Goal: Check status

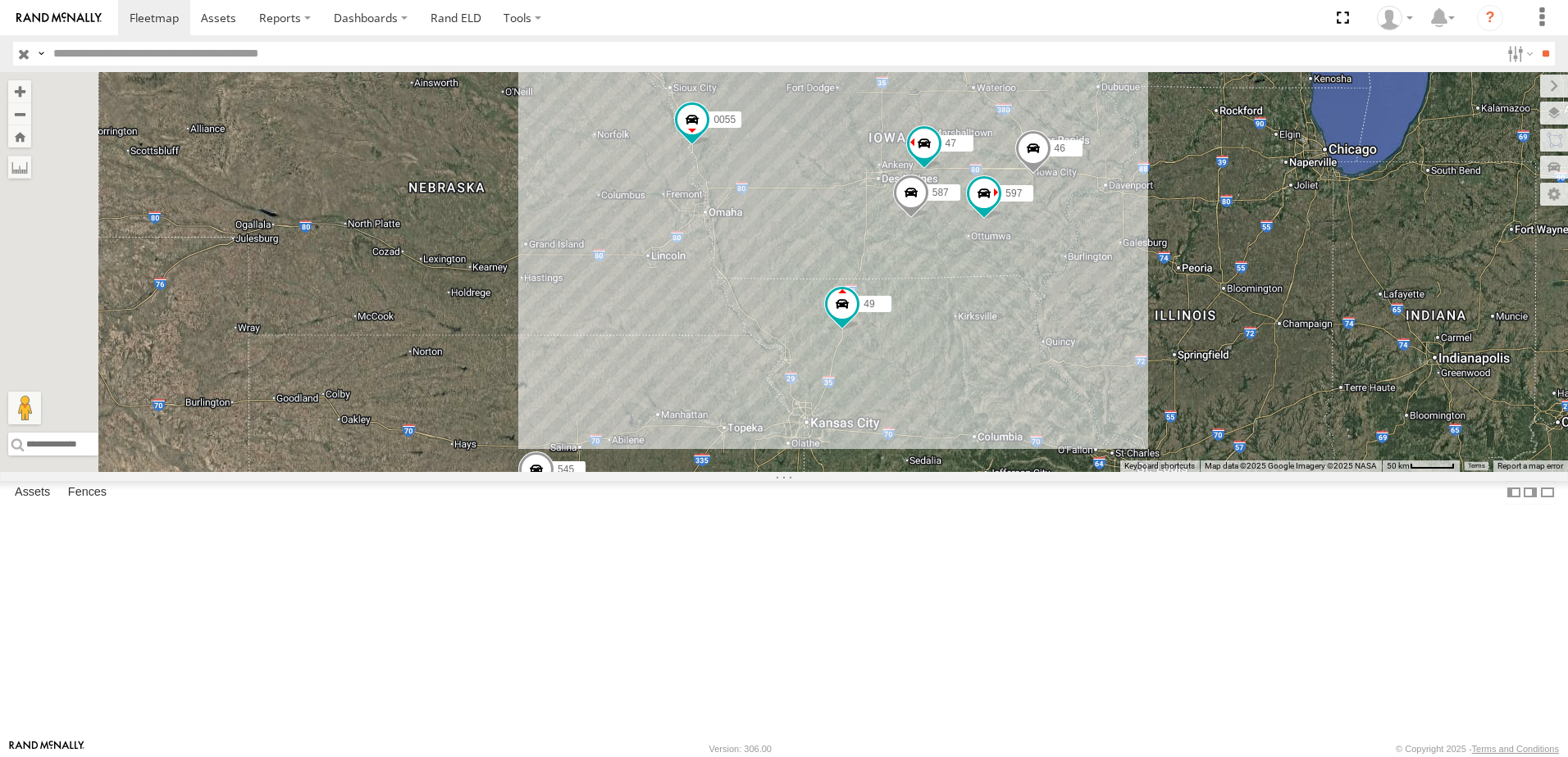
click at [0, 0] on div "47" at bounding box center [0, 0] width 0 height 0
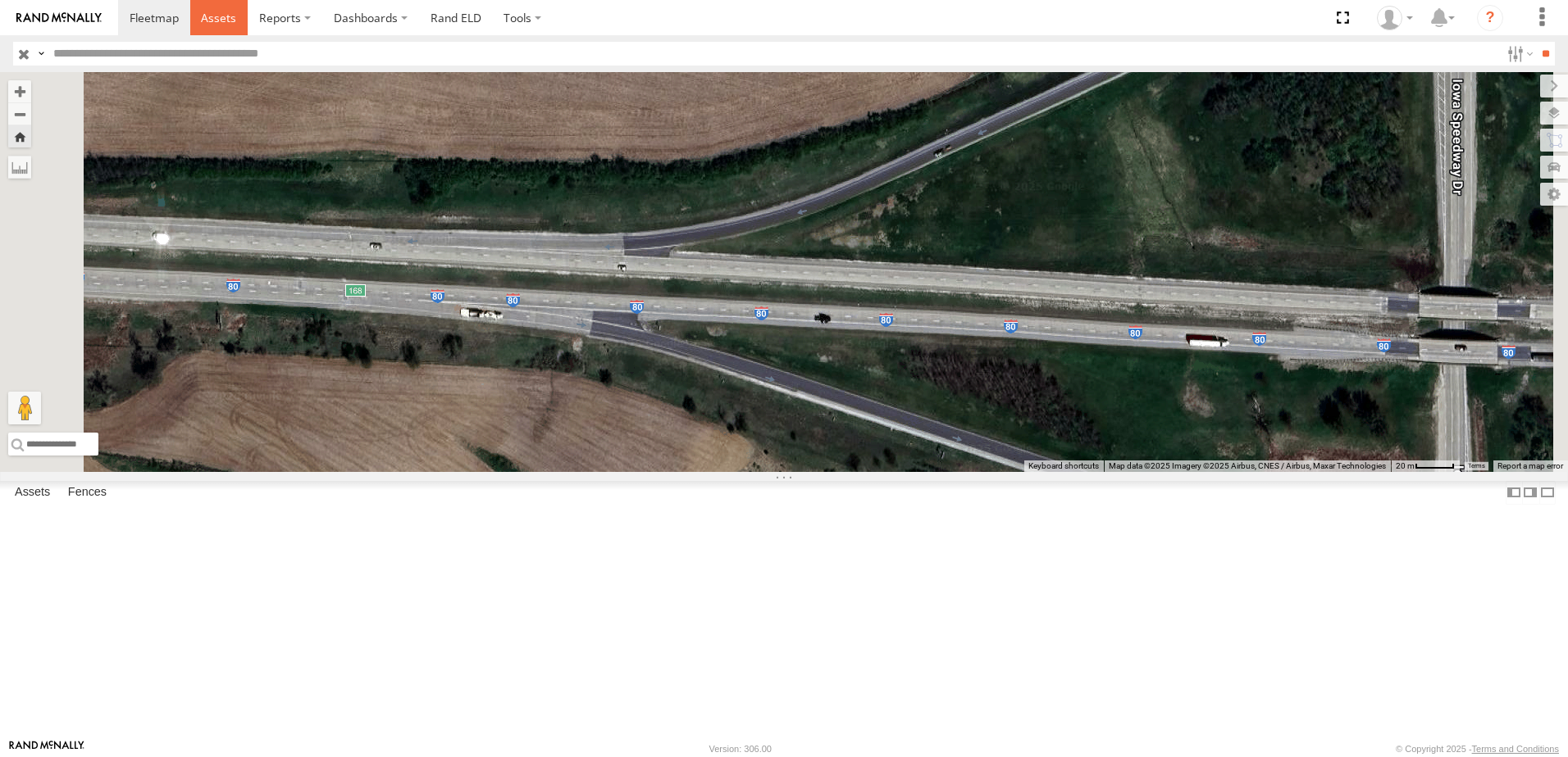
click at [230, 11] on span at bounding box center [218, 17] width 35 height 16
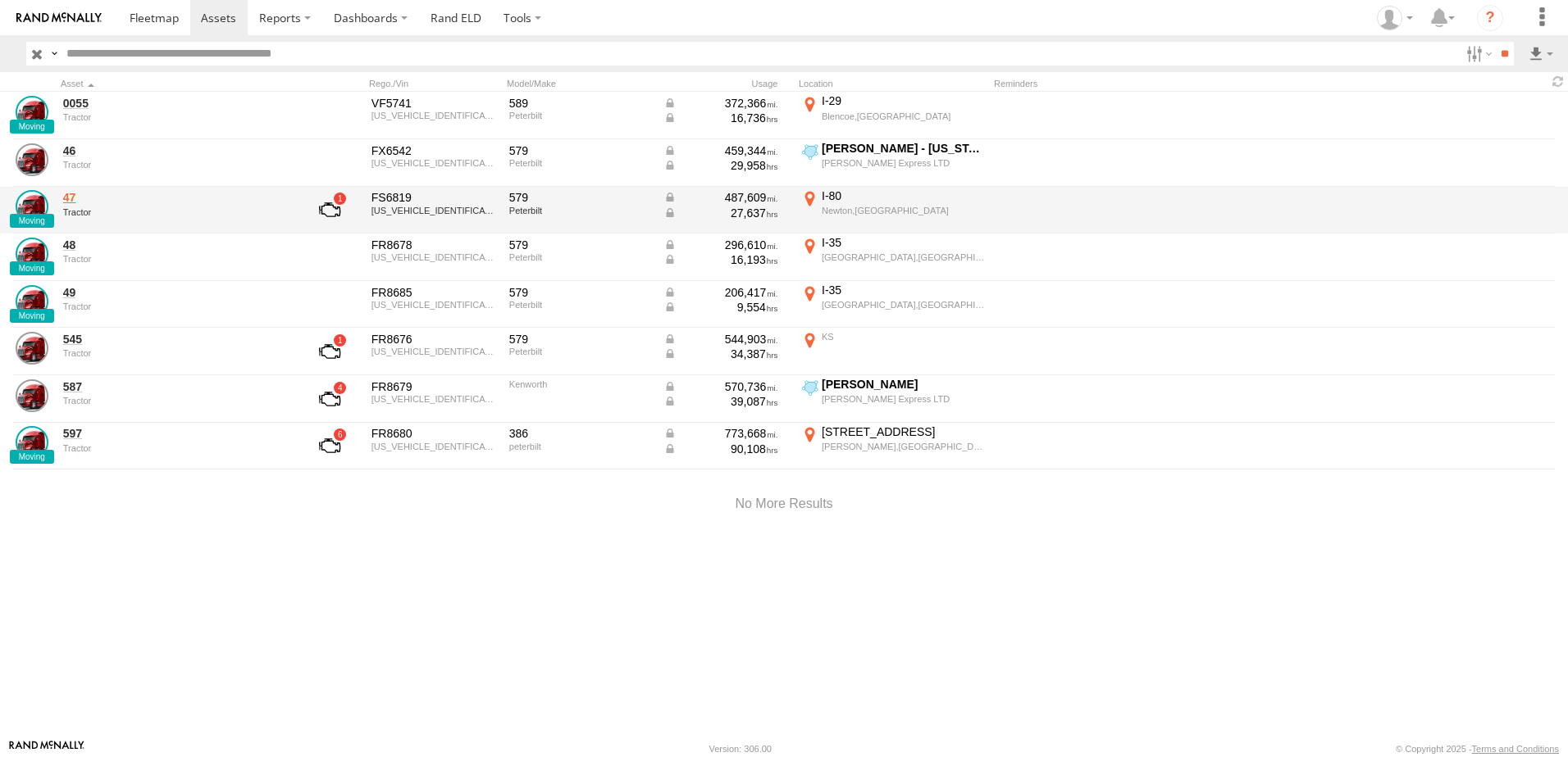
click at [72, 197] on link "47" at bounding box center [176, 198] width 225 height 15
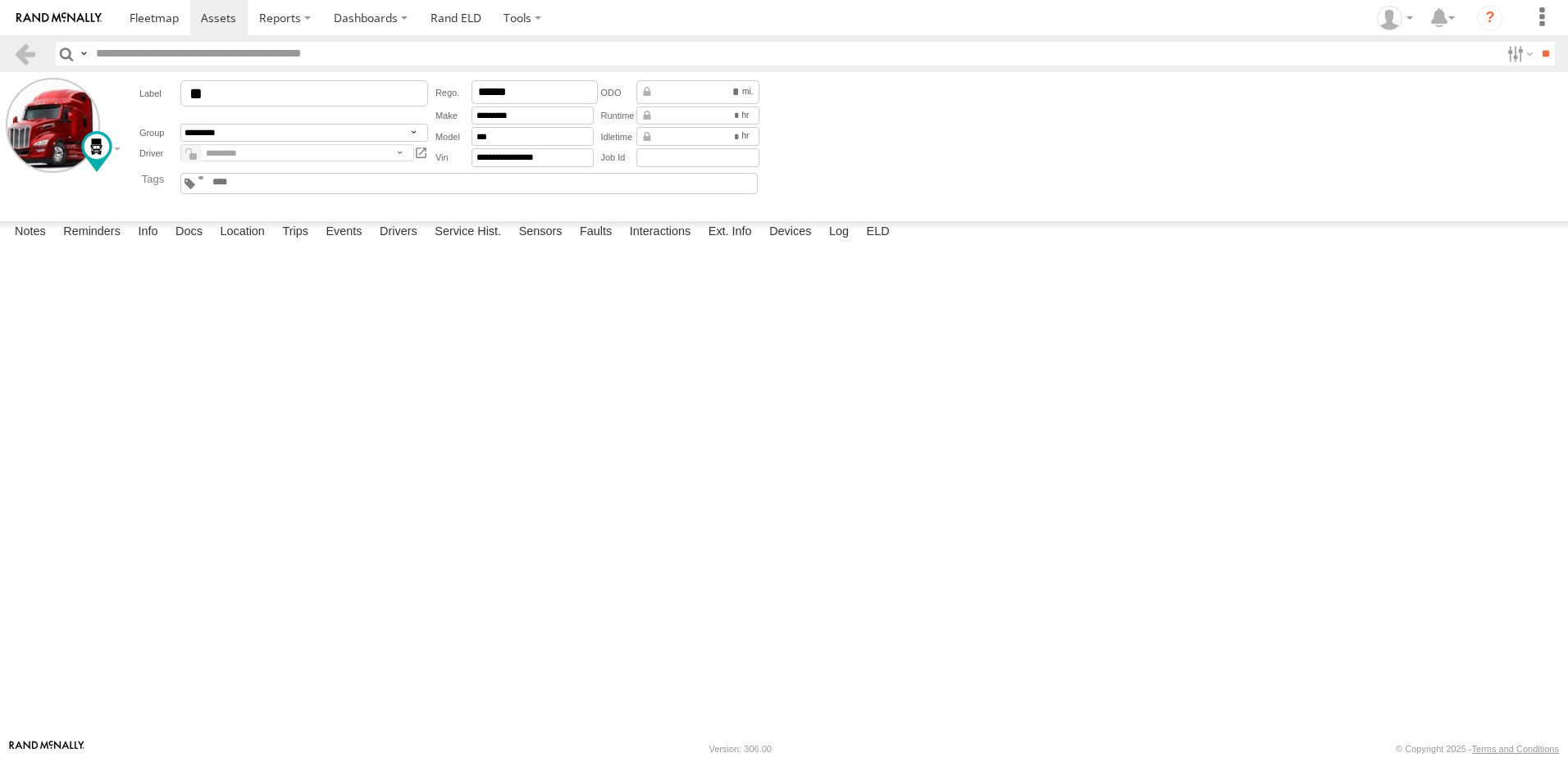
click at [661, 244] on label "Interactions" at bounding box center [660, 233] width 78 height 23
